Goal: Navigation & Orientation: Find specific page/section

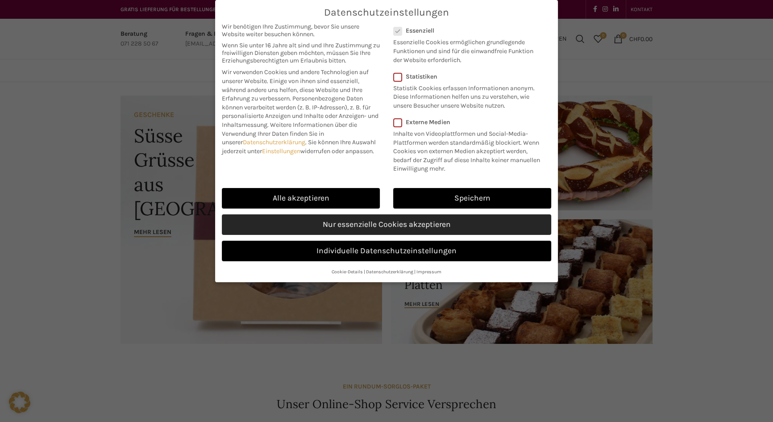
click at [350, 235] on link "Nur essenzielle Cookies akzeptieren" at bounding box center [386, 224] width 329 height 21
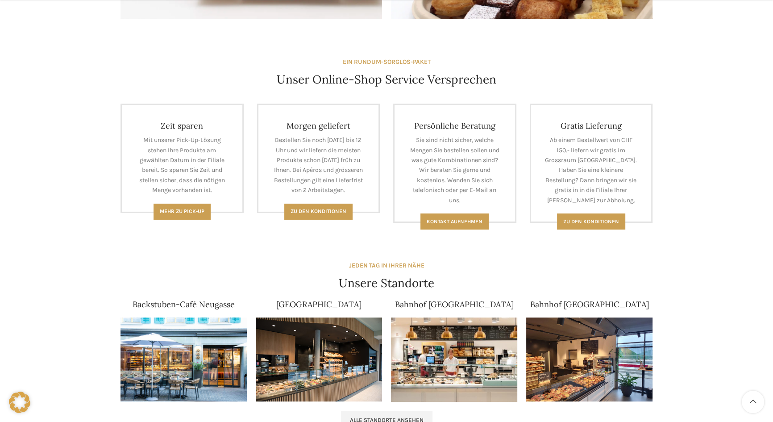
scroll to position [365, 0]
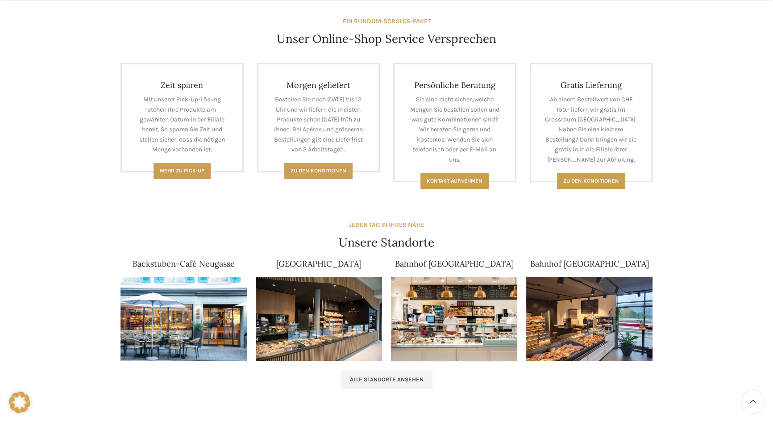
click at [179, 335] on img at bounding box center [184, 319] width 126 height 84
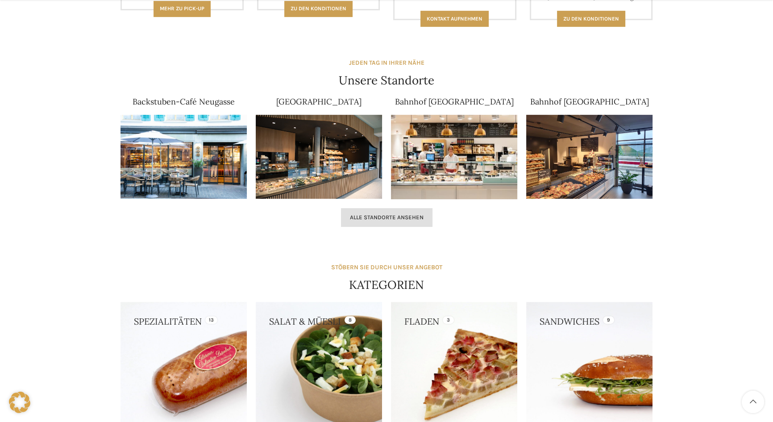
click at [384, 220] on link "Alle Standorte ansehen" at bounding box center [387, 217] width 92 height 19
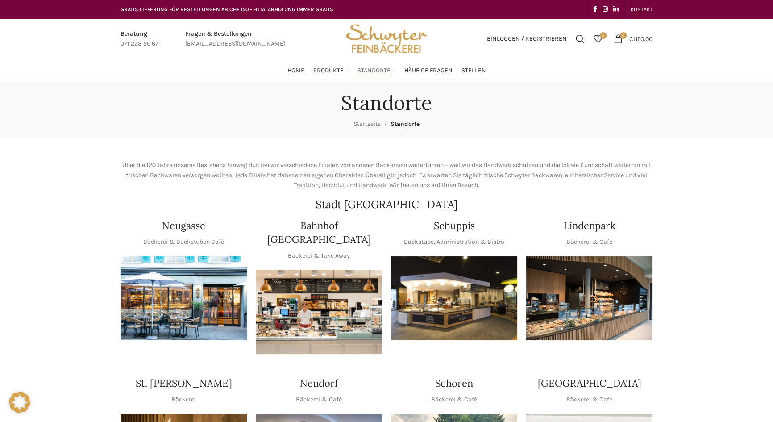
click at [442, 284] on img "1 / 1" at bounding box center [454, 298] width 126 height 84
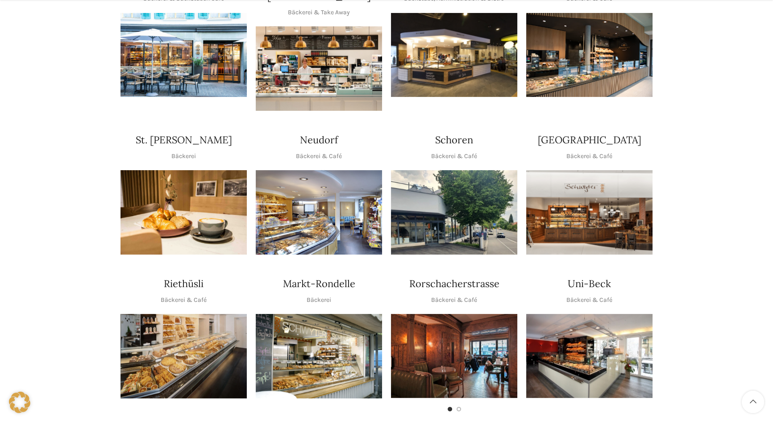
scroll to position [284, 0]
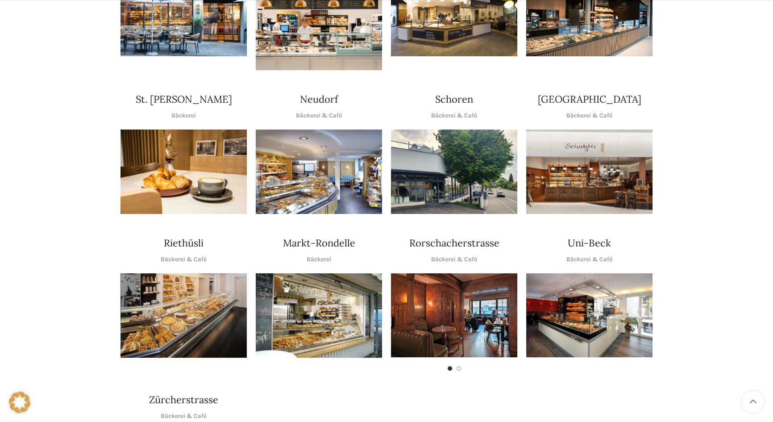
click at [575, 273] on img "1 / 1" at bounding box center [589, 315] width 126 height 84
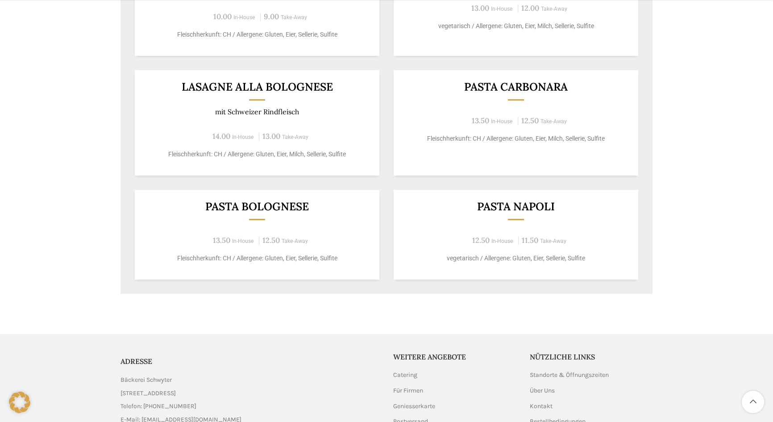
scroll to position [813, 0]
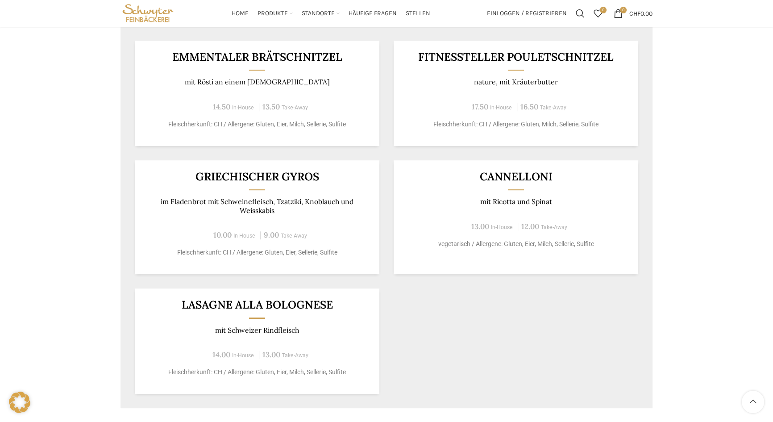
scroll to position [284, 0]
